Goal: Information Seeking & Learning: Learn about a topic

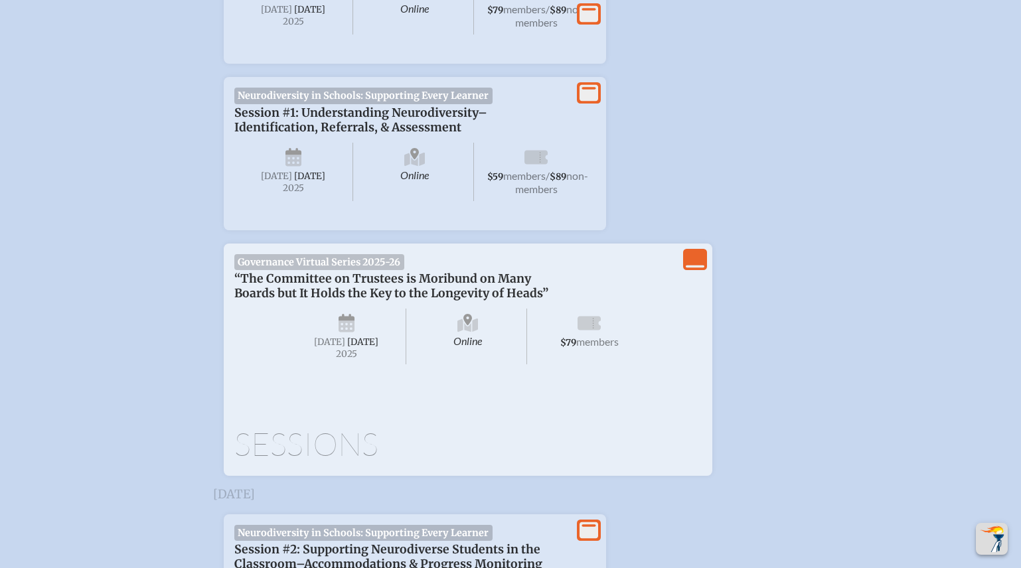
scroll to position [773, 0]
click at [345, 347] on span "[DATE]" at bounding box center [329, 341] width 31 height 11
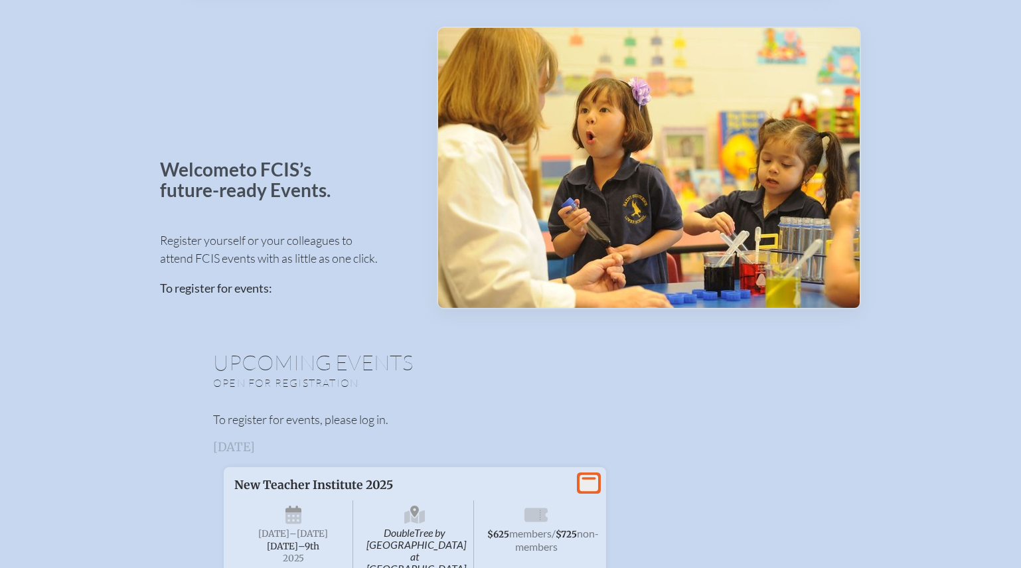
scroll to position [0, 0]
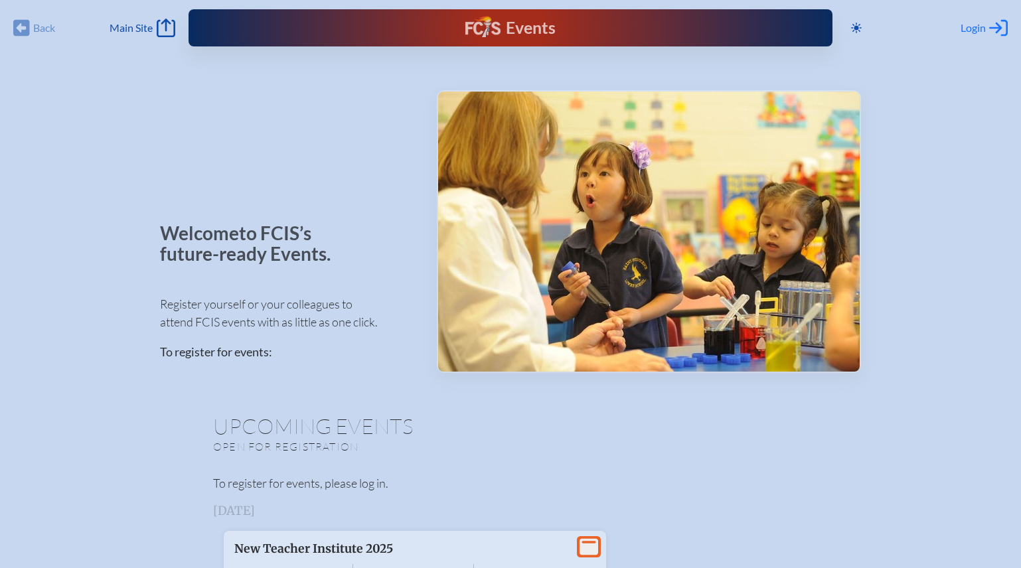
click at [978, 25] on span "Login" at bounding box center [972, 27] width 25 height 13
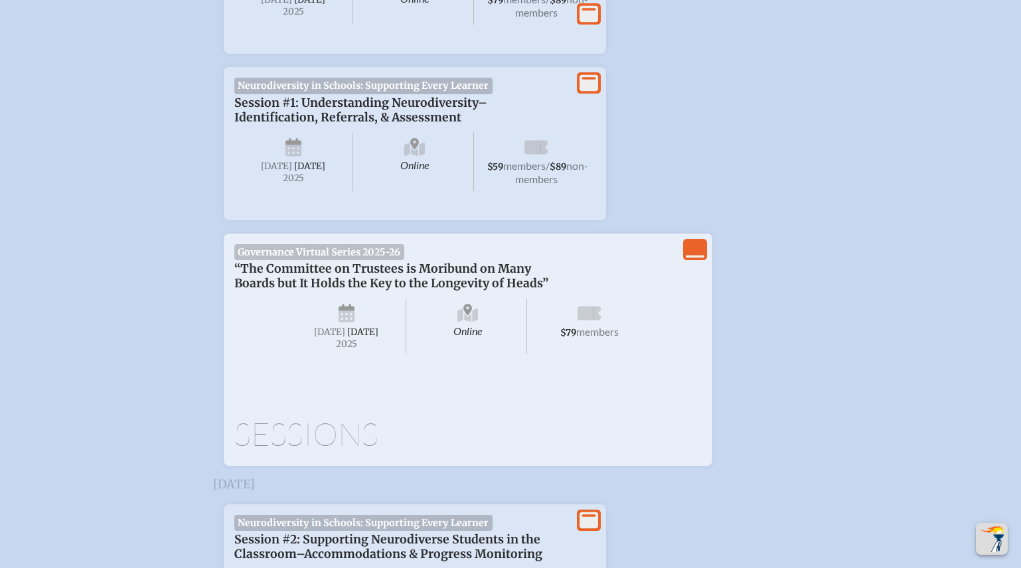
scroll to position [790, 0]
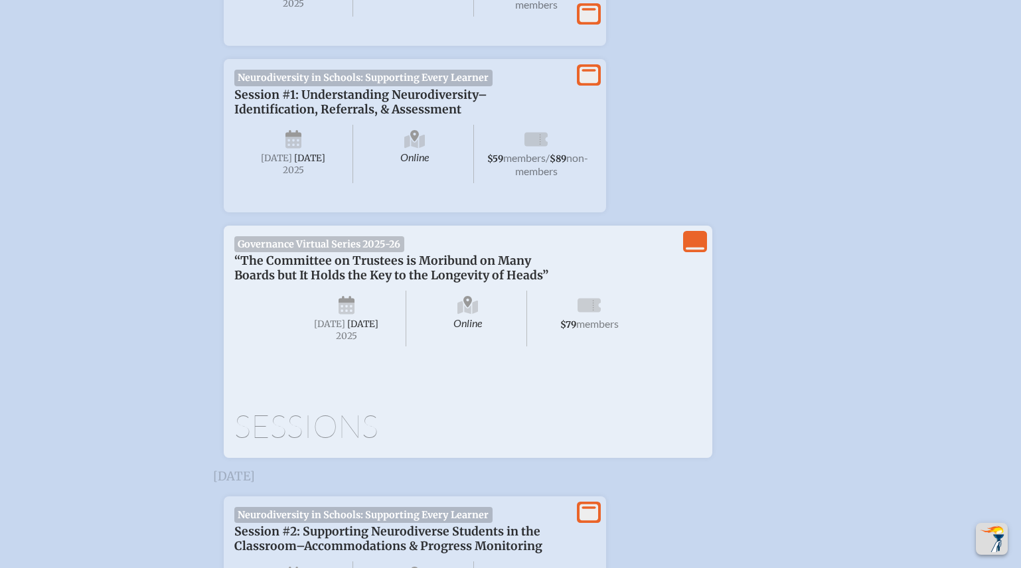
click at [696, 251] on icon "View Less" at bounding box center [695, 241] width 19 height 19
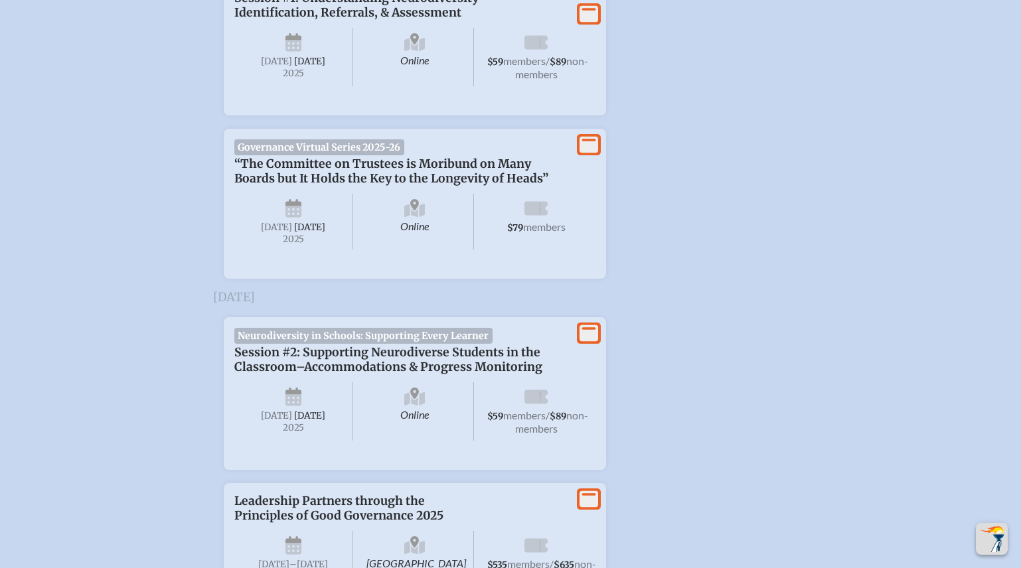
scroll to position [1012, 0]
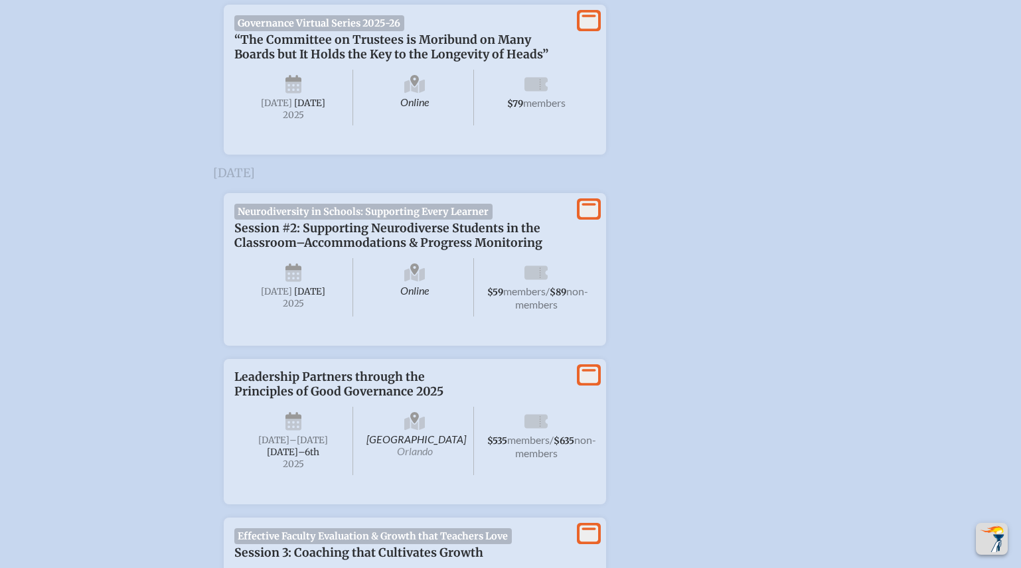
click at [588, 25] on icon at bounding box center [588, 20] width 19 height 17
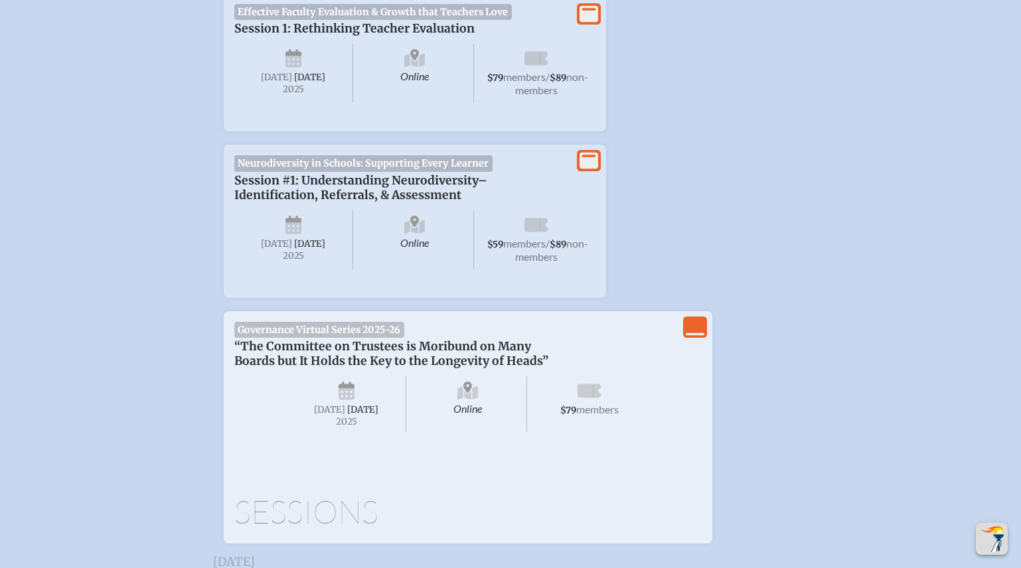
scroll to position [867, 0]
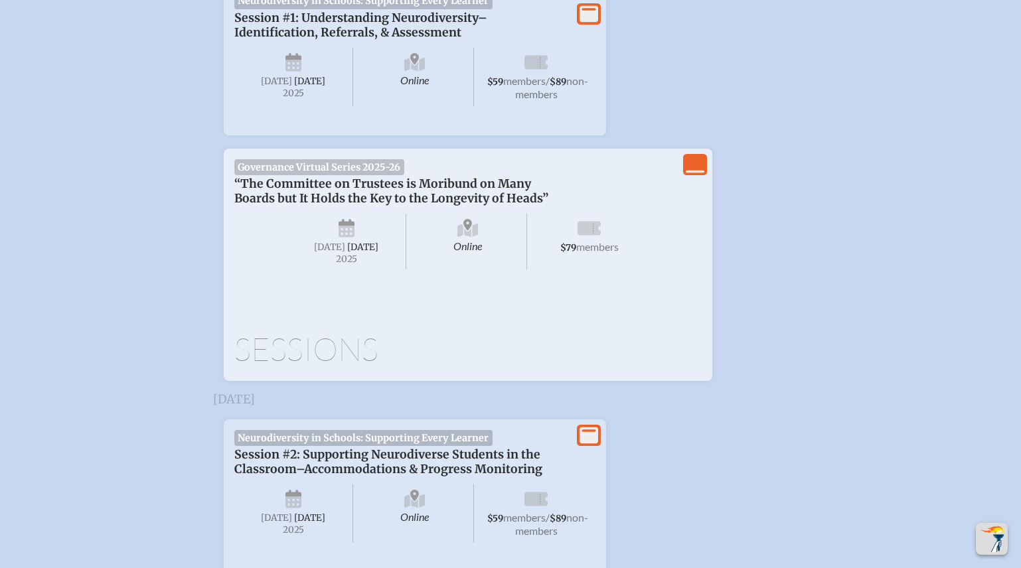
click at [321, 365] on h1 "Sessions" at bounding box center [467, 349] width 467 height 32
click at [331, 175] on span "Governance Virtual Series 2025-26" at bounding box center [319, 167] width 170 height 16
click at [283, 185] on p "“The Committee on Trustees is Moribund on Many Boards but It Holds the Key to t…" at bounding box center [401, 191] width 335 height 29
click at [591, 247] on span "members" at bounding box center [597, 246] width 42 height 13
click at [591, 234] on icon at bounding box center [588, 228] width 23 height 14
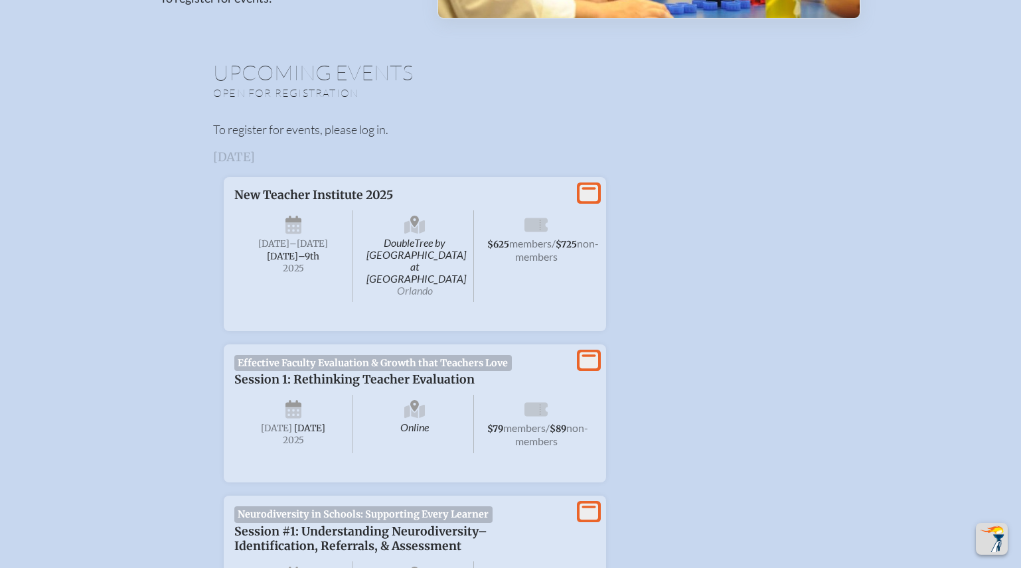
scroll to position [0, 0]
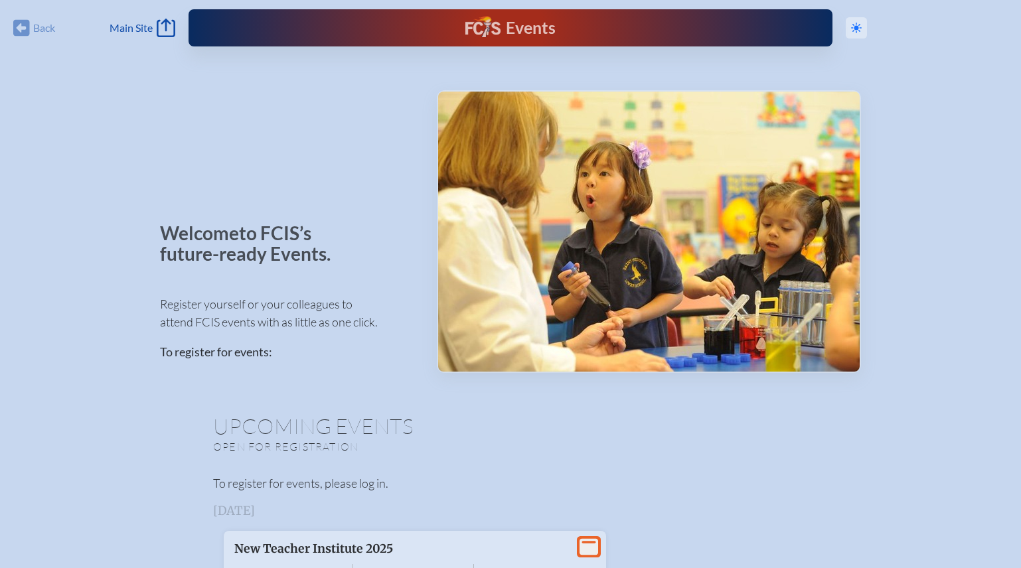
click at [858, 25] on icon at bounding box center [856, 28] width 11 height 11
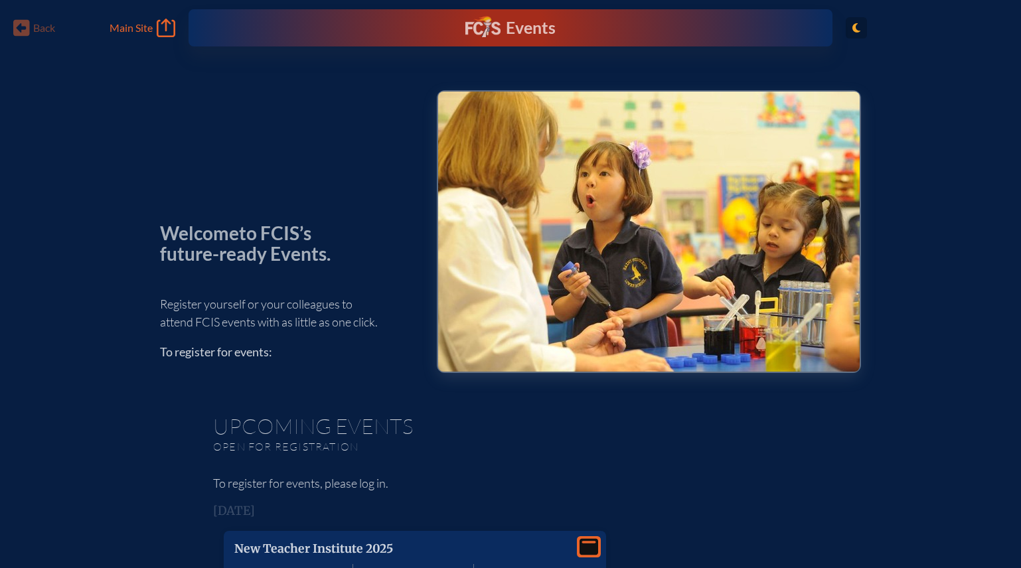
click at [858, 25] on icon "Toggle to Light Mode" at bounding box center [856, 28] width 8 height 11
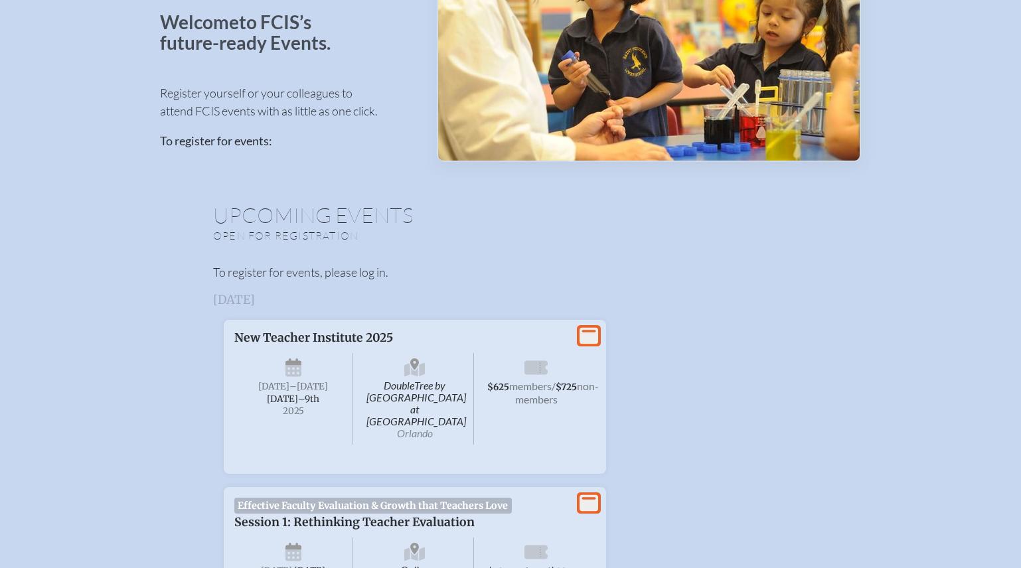
scroll to position [214, 0]
